Goal: Task Accomplishment & Management: Complete application form

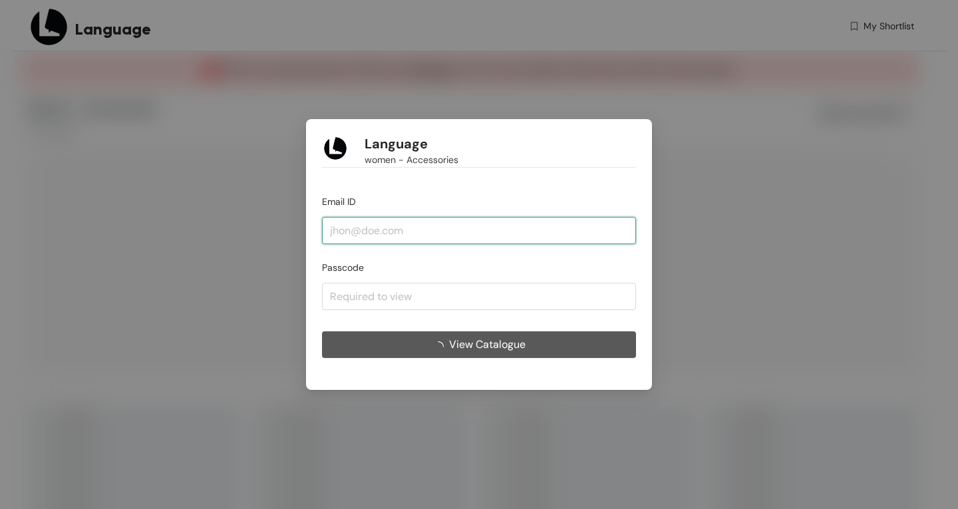
click at [442, 224] on input "email" at bounding box center [479, 230] width 314 height 27
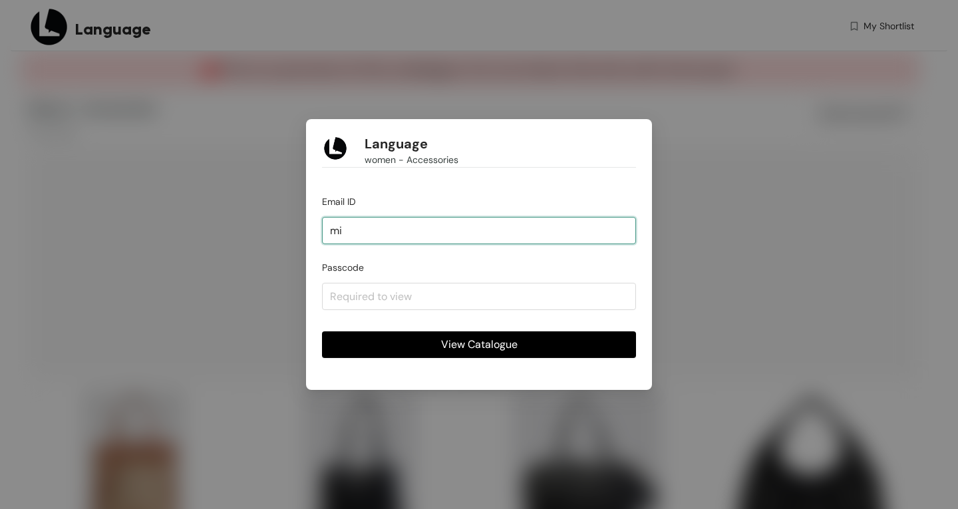
type input "m"
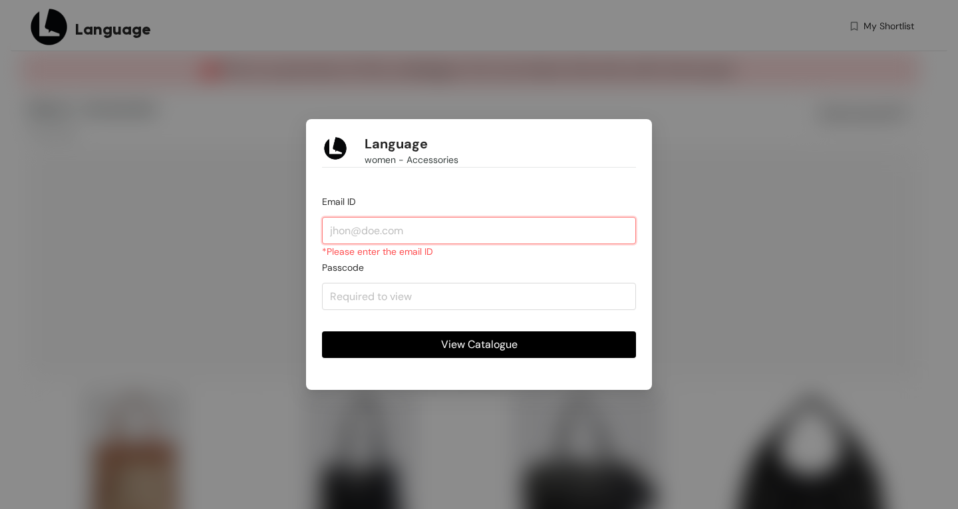
click at [484, 235] on input "email" at bounding box center [479, 230] width 314 height 27
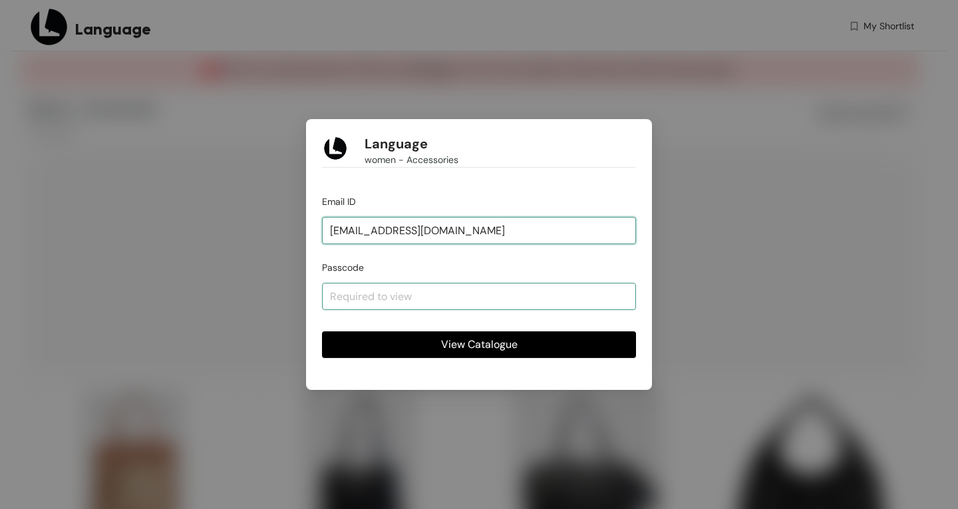
type input "[EMAIL_ADDRESS][DOMAIN_NAME]"
click at [451, 301] on input "text" at bounding box center [479, 296] width 314 height 27
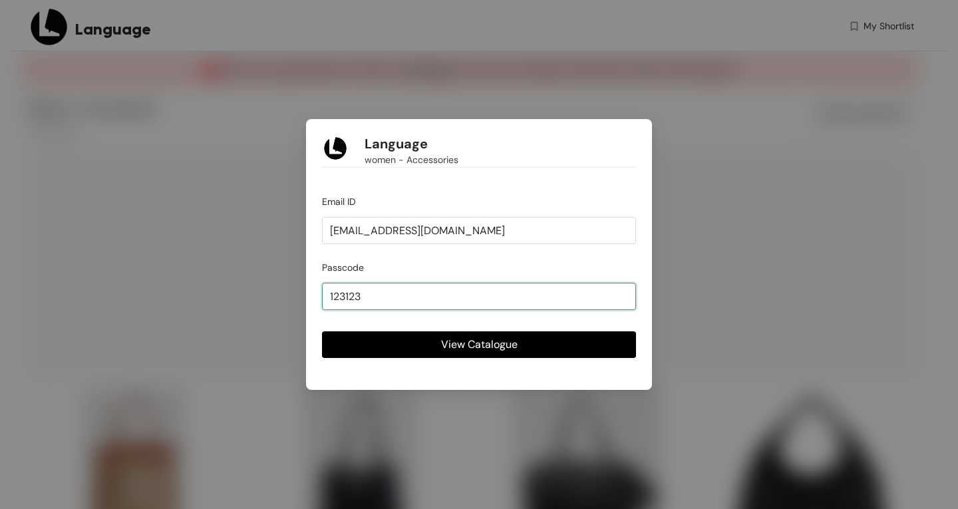
type input "123123"
click at [322, 331] on button "View Catalogue" at bounding box center [479, 344] width 314 height 27
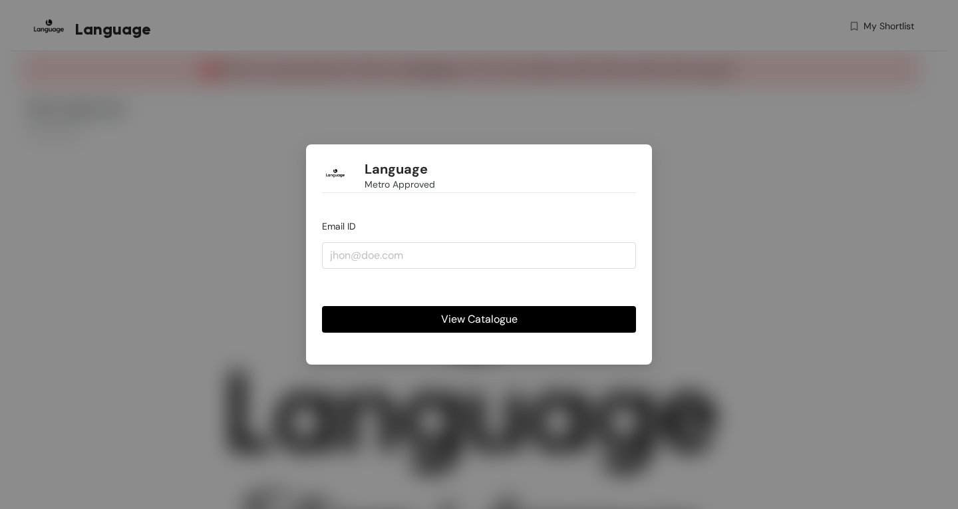
click at [529, 314] on button "View Catalogue" at bounding box center [479, 319] width 314 height 27
